Goal: Register for event/course

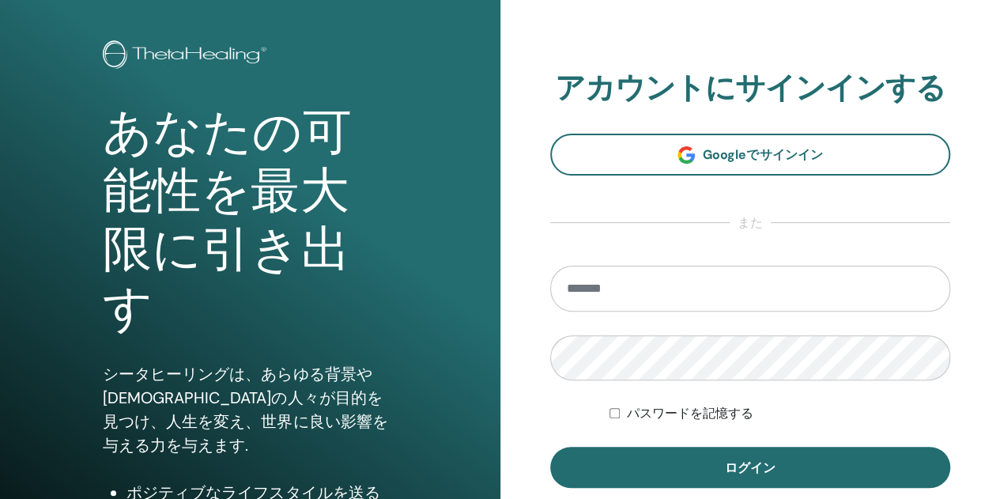
scroll to position [158, 0]
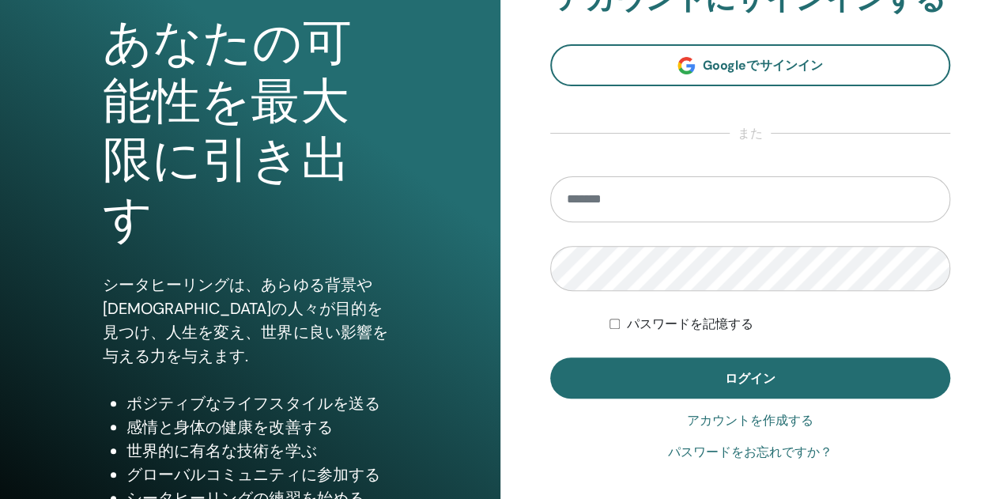
click at [626, 195] on input "email" at bounding box center [750, 199] width 401 height 46
type input "**********"
click at [550, 357] on button "ログイン" at bounding box center [750, 377] width 401 height 41
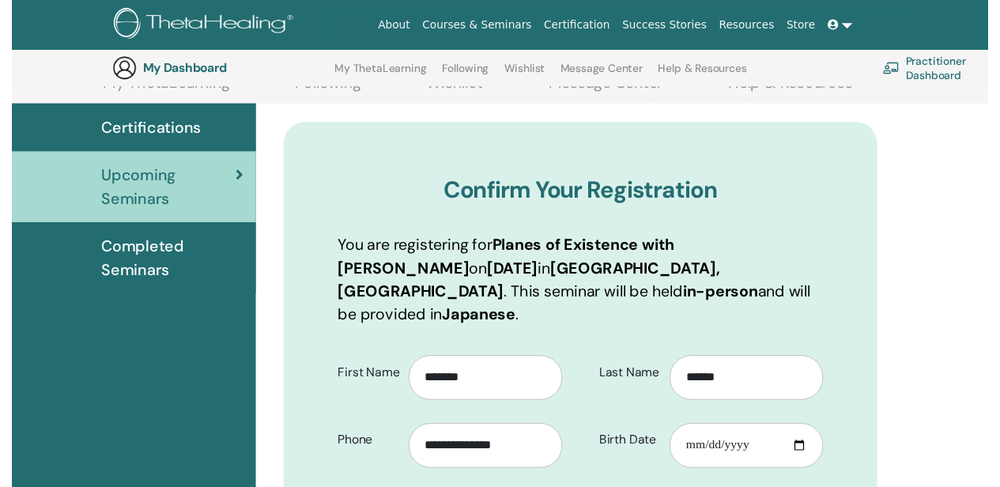
scroll to position [275, 0]
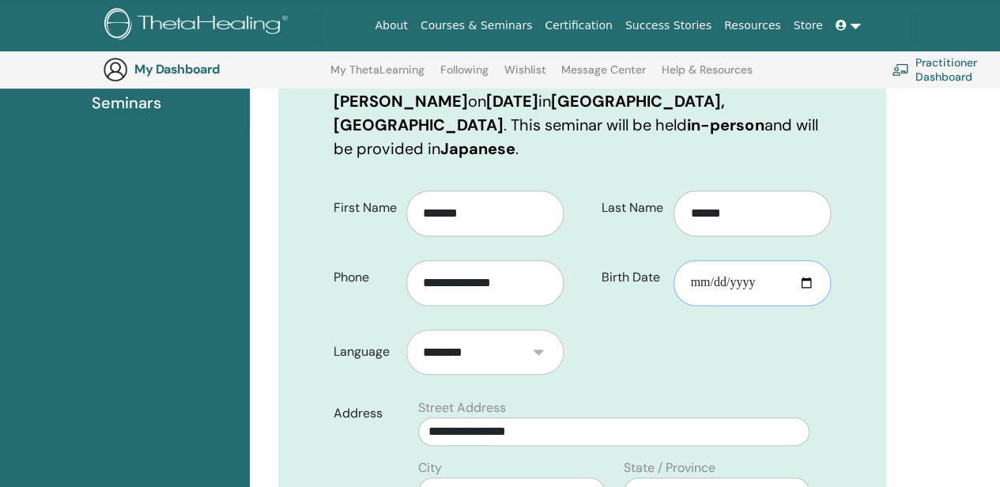
click at [767, 260] on input "Birth Date" at bounding box center [752, 283] width 157 height 46
click at [721, 260] on input "Birth Date" at bounding box center [752, 283] width 157 height 46
click at [701, 260] on input "Birth Date" at bounding box center [752, 283] width 157 height 46
click at [728, 260] on input "Birth Date" at bounding box center [752, 283] width 157 height 46
type input "**********"
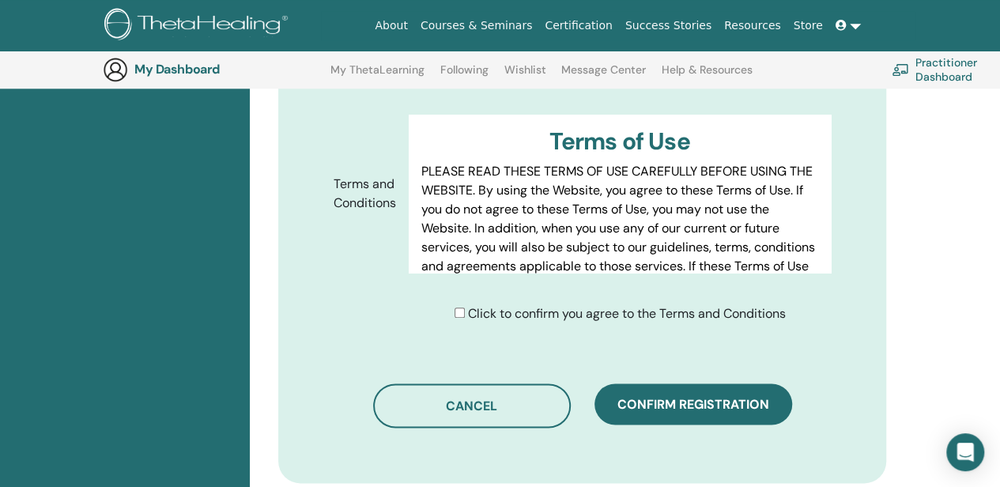
scroll to position [987, 0]
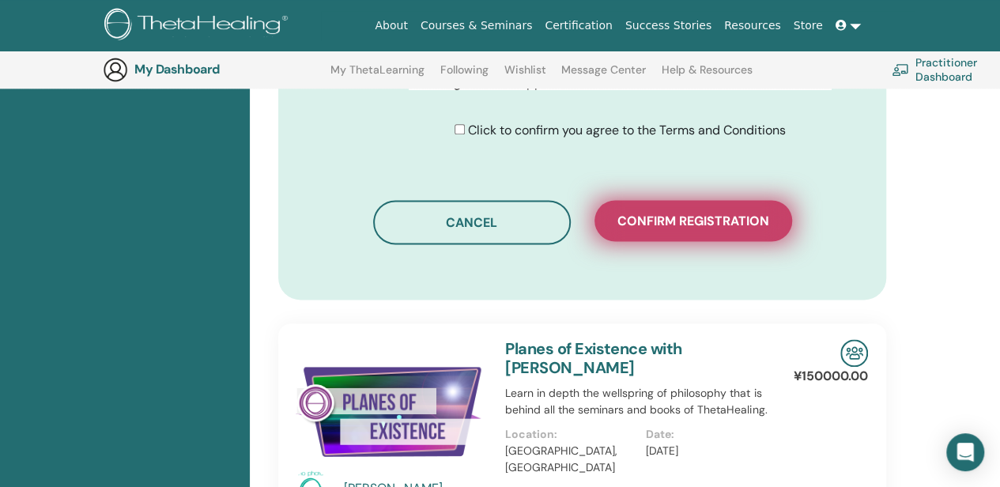
click at [669, 200] on button "Confirm registration" at bounding box center [694, 220] width 198 height 41
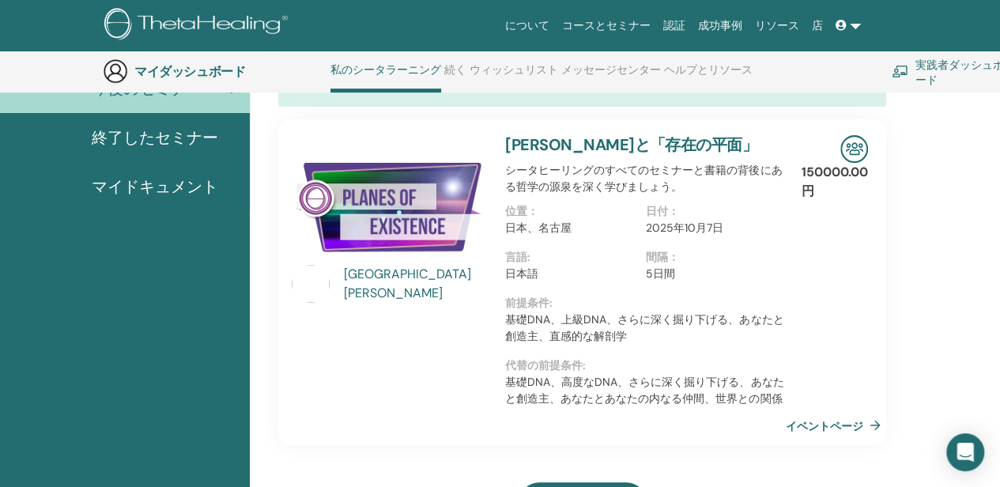
scroll to position [176, 0]
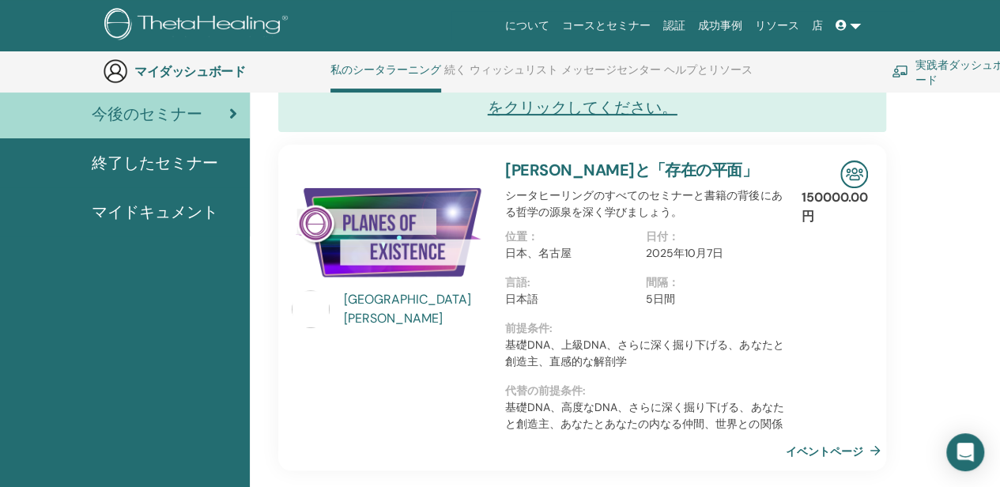
click at [837, 195] on font "150000.00円" at bounding box center [835, 207] width 66 height 36
drag, startPoint x: 852, startPoint y: 173, endPoint x: 832, endPoint y: 222, distance: 53.2
click at [852, 173] on img at bounding box center [855, 175] width 28 height 28
click at [836, 447] on font "イベントページ" at bounding box center [826, 451] width 77 height 14
